Goal: Ask a question

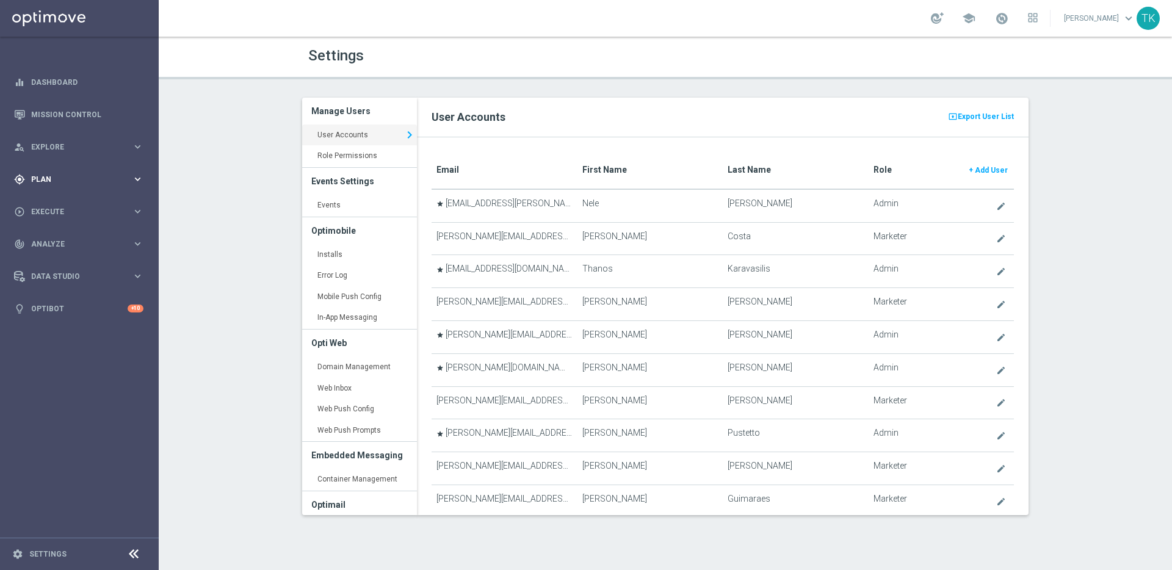
scroll to position [395, 0]
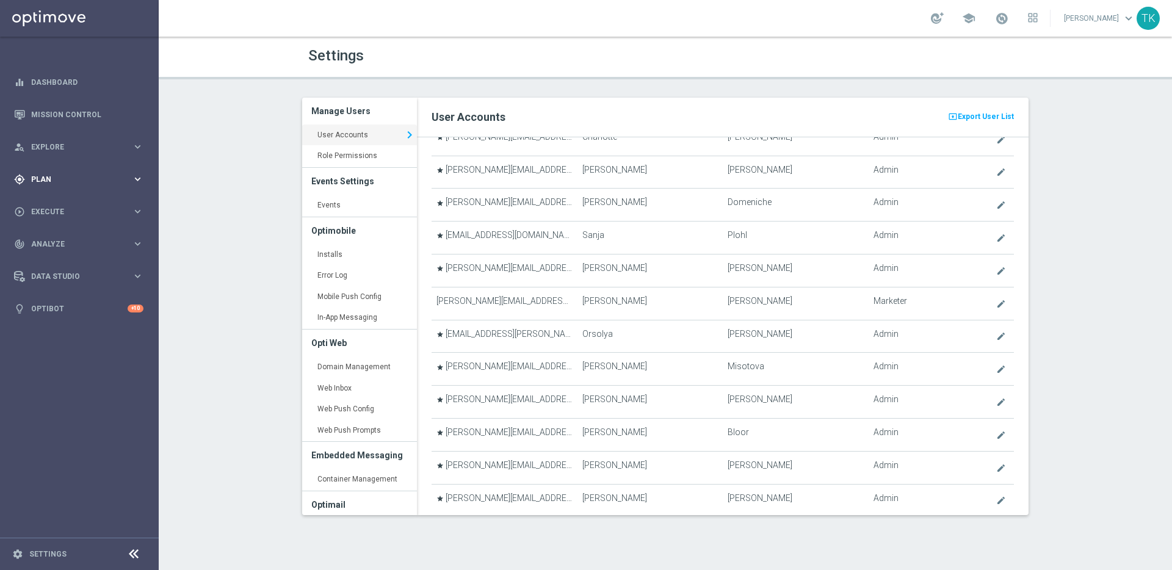
click at [137, 183] on icon "keyboard_arrow_right" at bounding box center [138, 179] width 12 height 12
click at [134, 237] on icon "keyboard_arrow_right" at bounding box center [138, 242] width 12 height 12
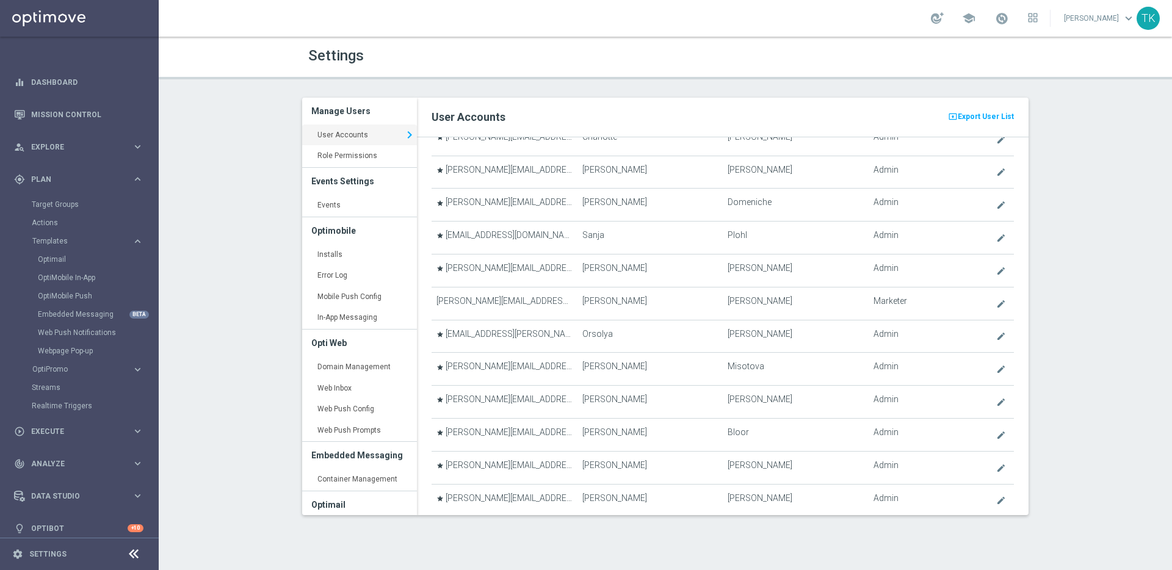
click at [942, 29] on div "school Thanos Karavasilis keyboard_arrow_down TK" at bounding box center [665, 18] width 1013 height 37
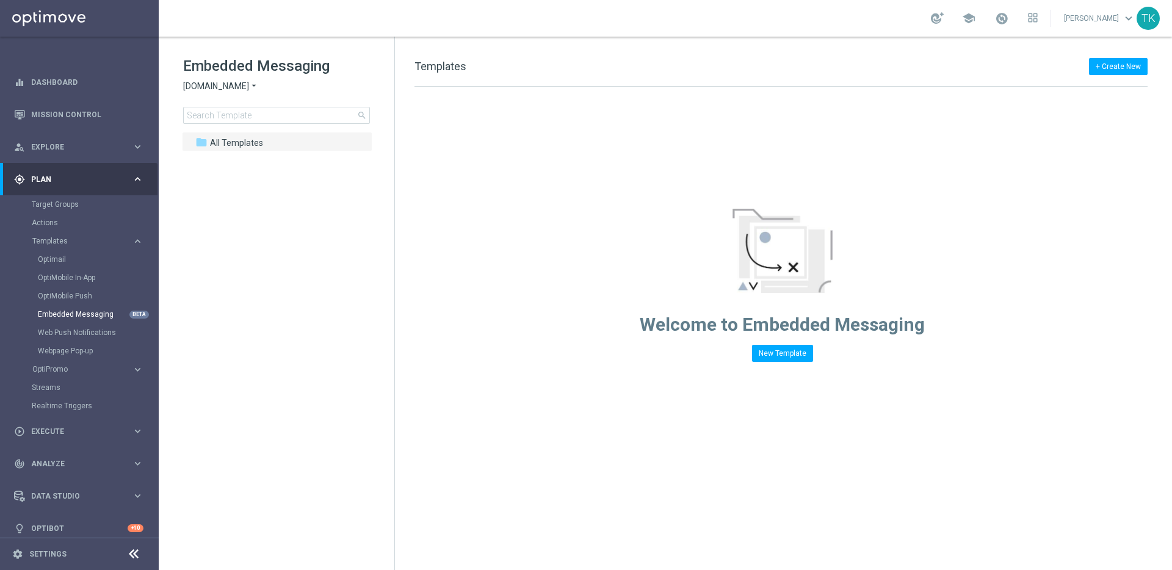
click at [245, 87] on span "Sorteonline.bet.br" at bounding box center [216, 87] width 66 height 12
click at [245, 130] on div "Lottoland" at bounding box center [230, 129] width 92 height 15
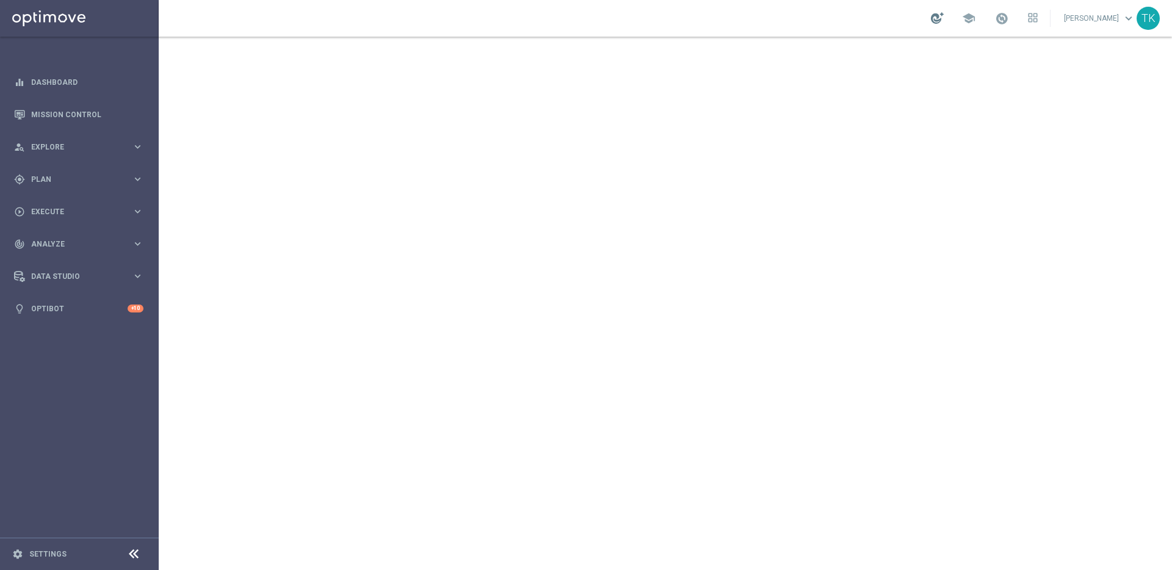
click at [931, 19] on div at bounding box center [937, 18] width 13 height 12
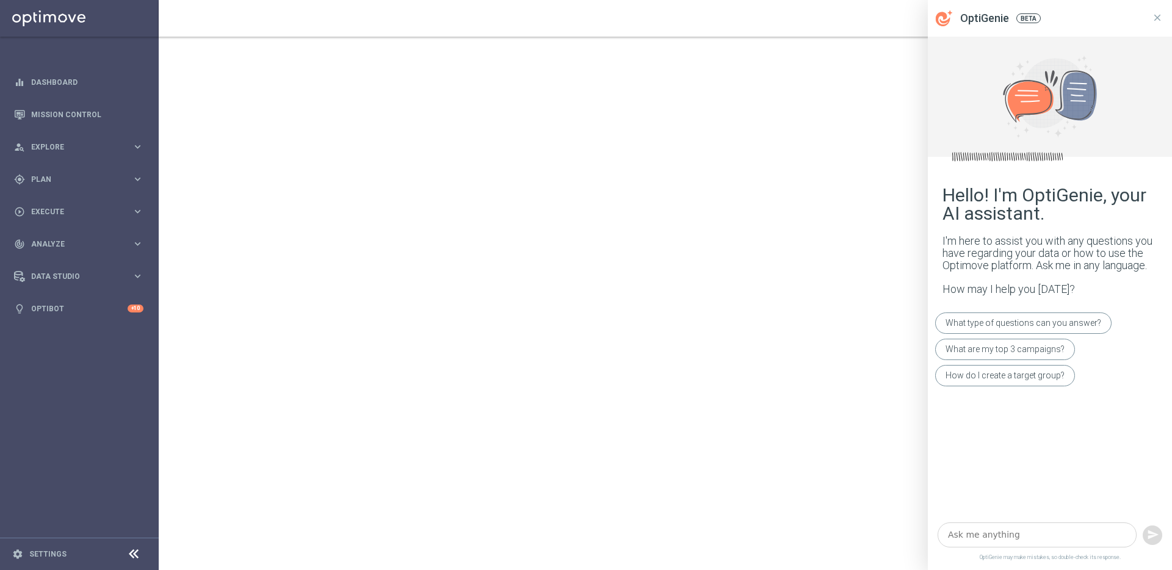
click at [1018, 537] on textarea at bounding box center [1037, 535] width 199 height 25
click at [1028, 536] on textarea at bounding box center [1037, 535] width 199 height 25
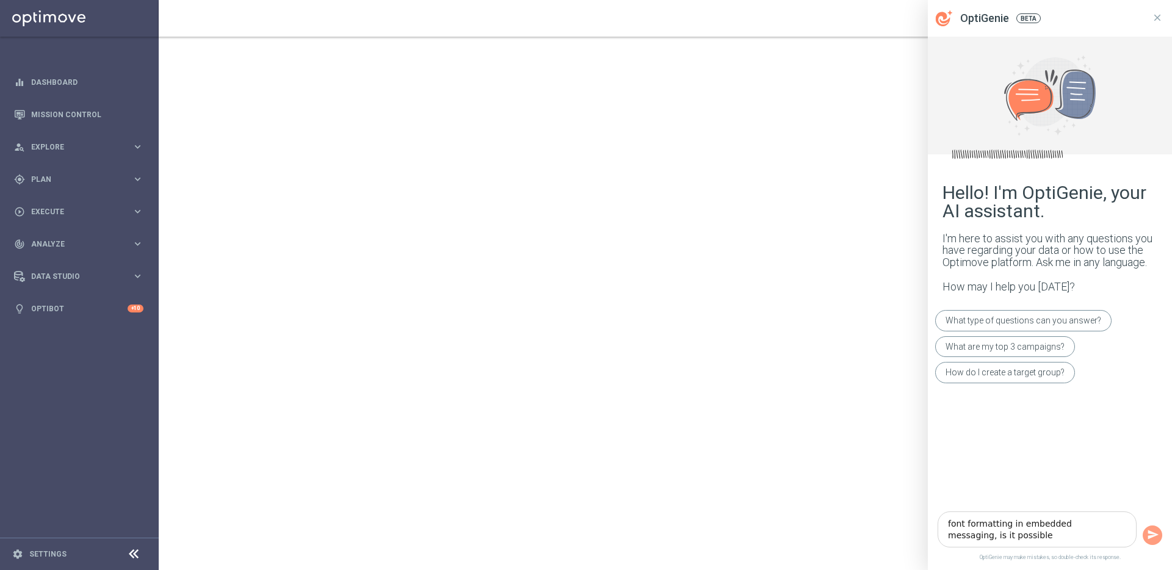
type textarea "font formatting in embedded messaging, is it possible?"
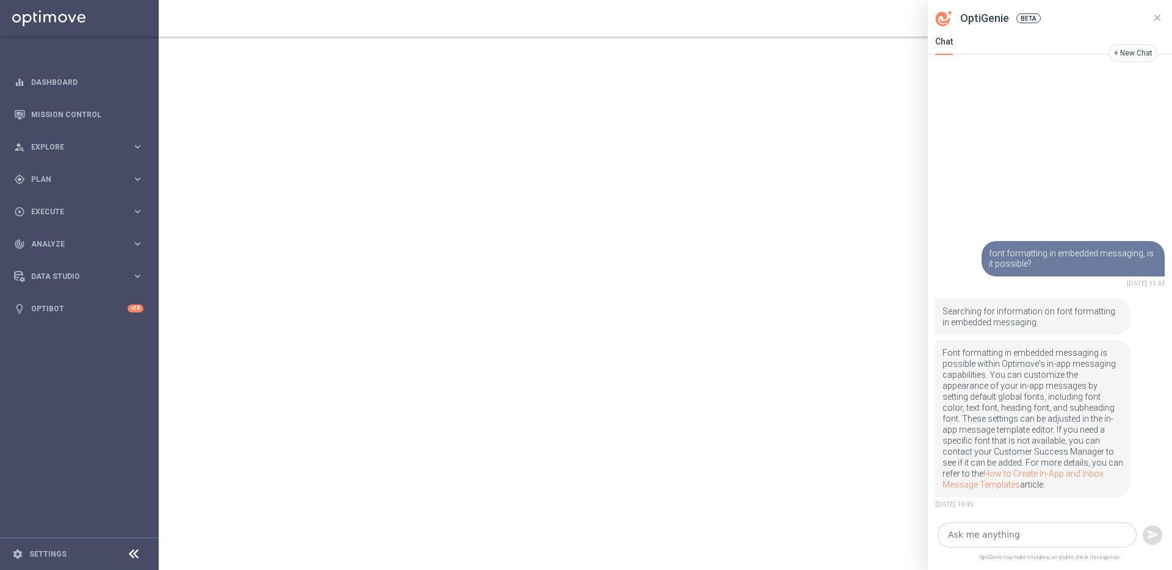
click at [999, 530] on textarea at bounding box center [1037, 535] width 199 height 25
type textarea "can I make something bold?"
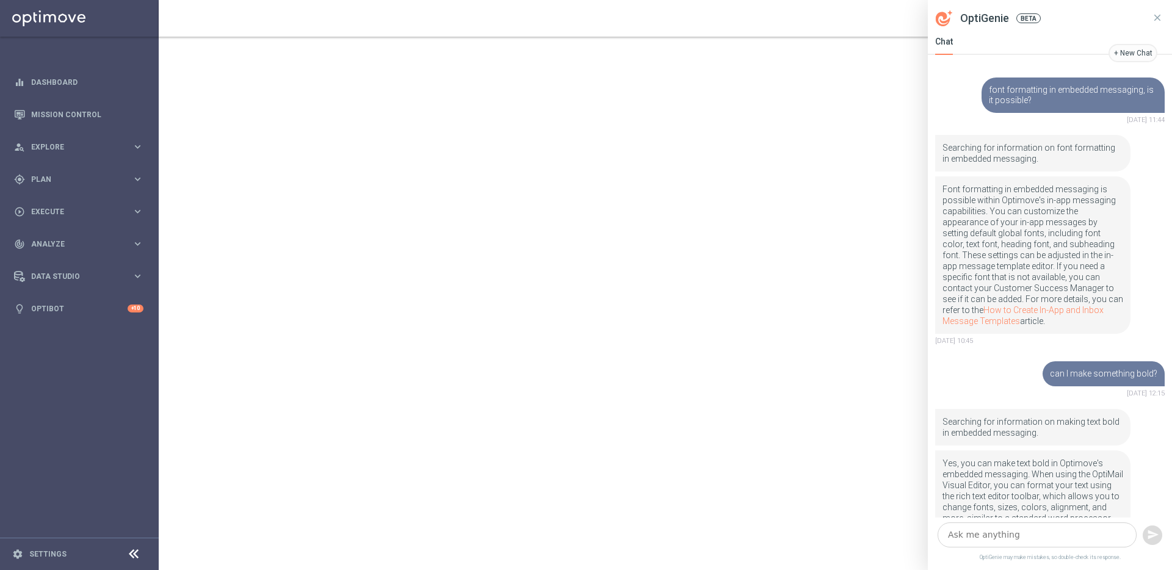
scroll to position [66, 0]
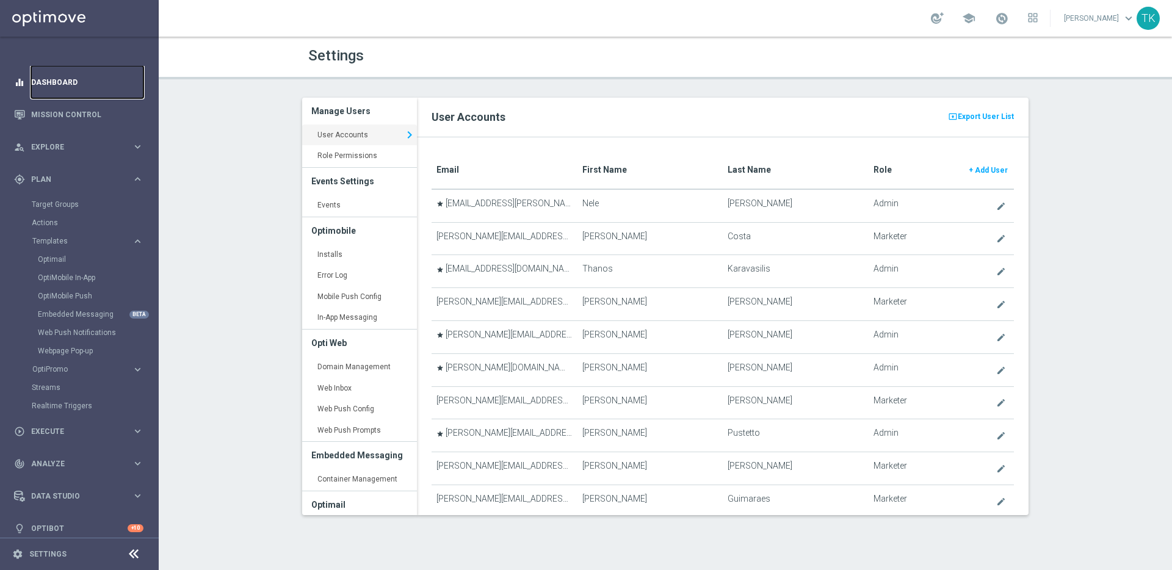
click at [59, 84] on link "Dashboard" at bounding box center [87, 82] width 112 height 32
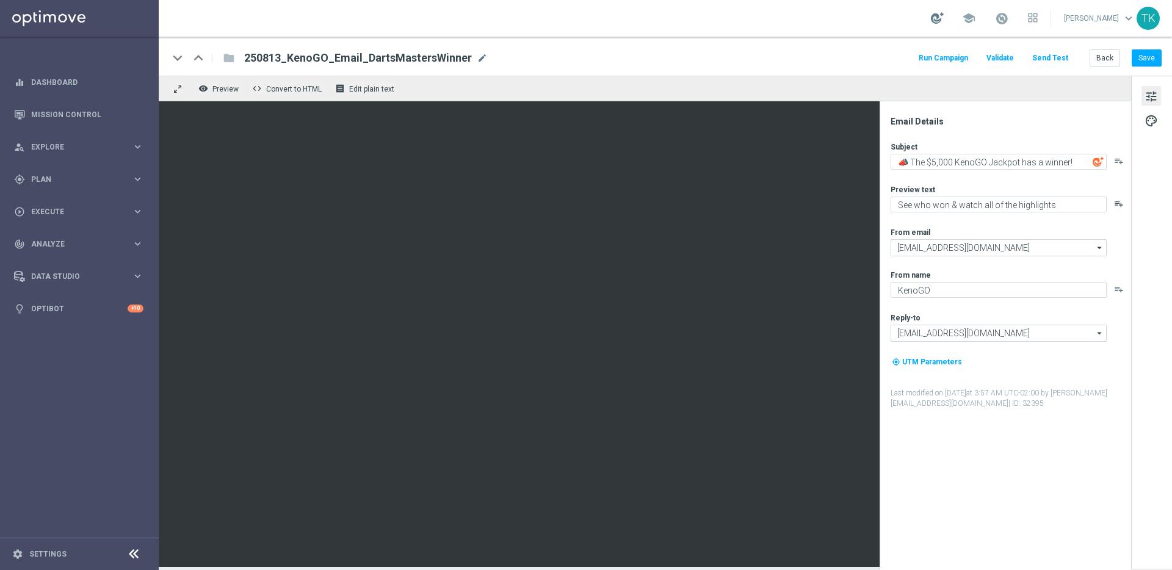
click at [931, 20] on div at bounding box center [937, 18] width 13 height 12
